Goal: Check status: Check status

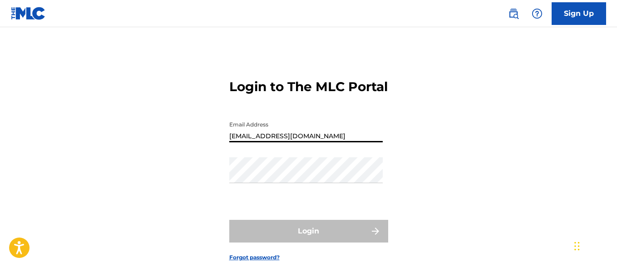
type input "[EMAIL_ADDRESS][DOMAIN_NAME]"
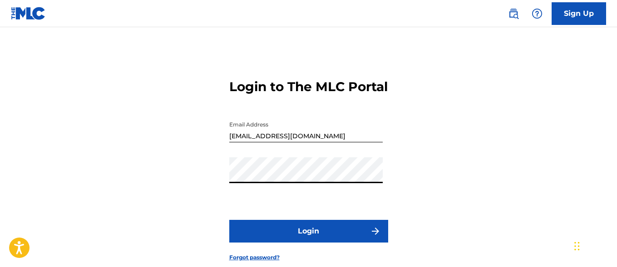
click at [308, 243] on button "Login" at bounding box center [308, 231] width 159 height 23
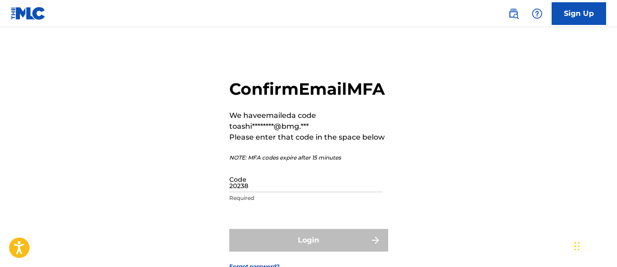
type input "202385"
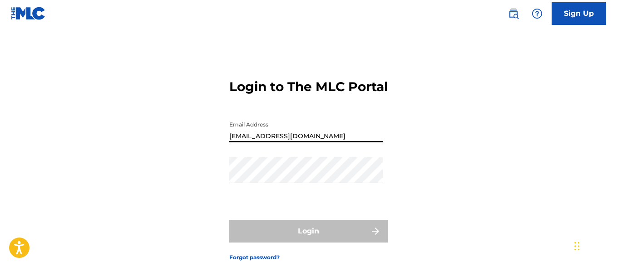
type input "[EMAIL_ADDRESS][DOMAIN_NAME]"
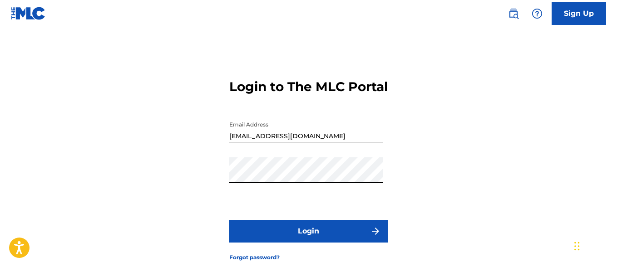
click at [308, 243] on button "Login" at bounding box center [308, 231] width 159 height 23
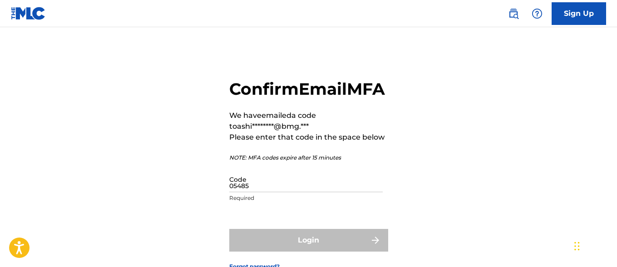
type input "054853"
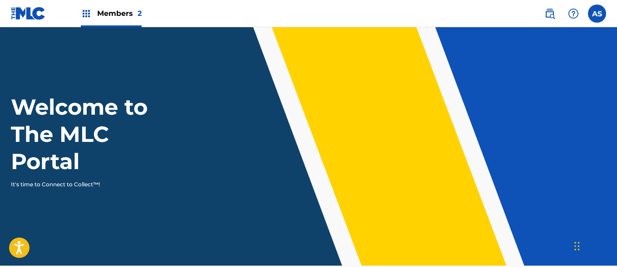
click at [86, 14] on img at bounding box center [86, 13] width 11 height 11
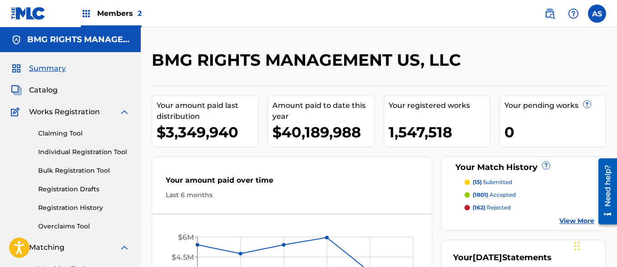
scroll to position [197, 0]
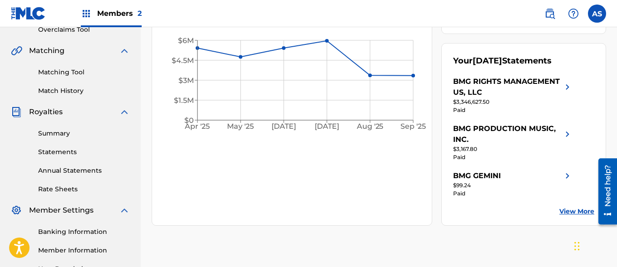
click at [84, 134] on link "Summary" at bounding box center [84, 134] width 92 height 10
